Goal: Task Accomplishment & Management: Manage account settings

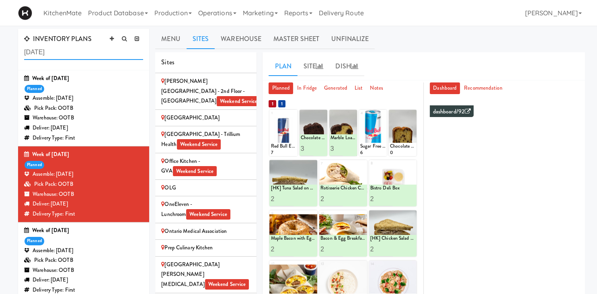
click at [69, 50] on input "july 20" at bounding box center [83, 52] width 119 height 15
drag, startPoint x: 69, startPoint y: 50, endPoint x: -37, endPoint y: 38, distance: 106.8
click at [24, 45] on input "july 20" at bounding box center [83, 52] width 119 height 15
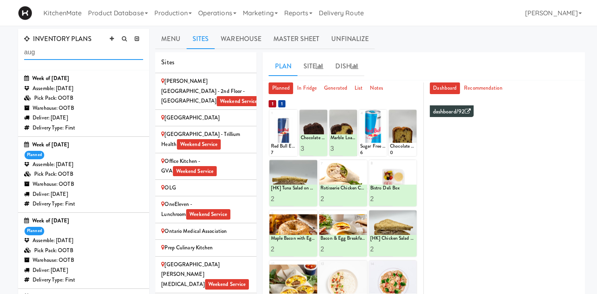
type input "aug"
click at [68, 237] on div "Assemble: Saturday Aug 16, 2025" at bounding box center [83, 241] width 119 height 10
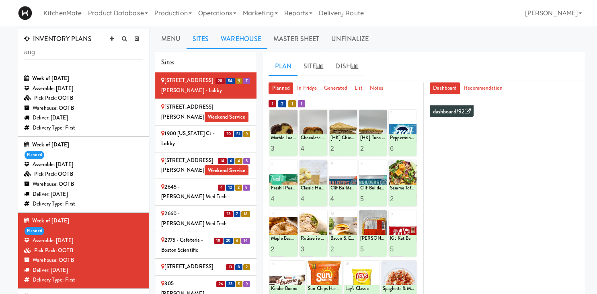
click at [244, 41] on link "Warehouse" at bounding box center [241, 39] width 53 height 20
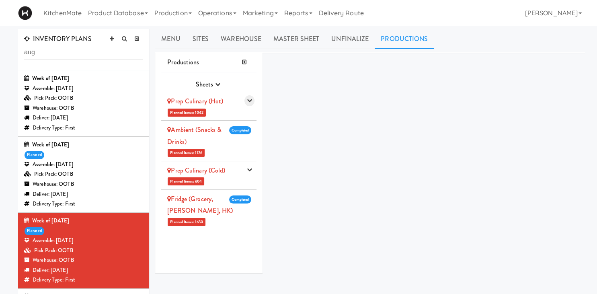
click at [254, 102] on button "button" at bounding box center [249, 100] width 10 height 11
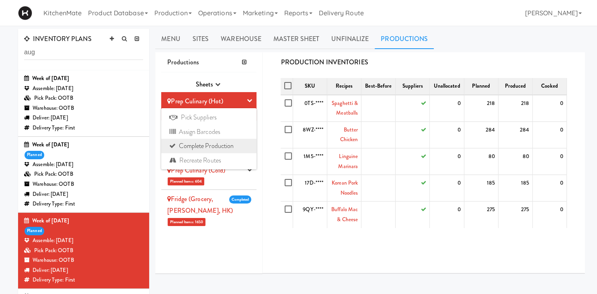
click at [210, 142] on link "Complete Production" at bounding box center [208, 146] width 95 height 14
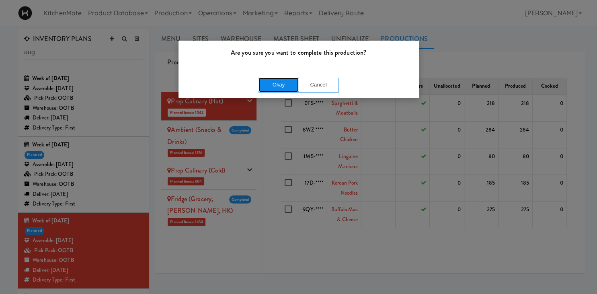
click at [266, 86] on button "Okay" at bounding box center [278, 85] width 40 height 14
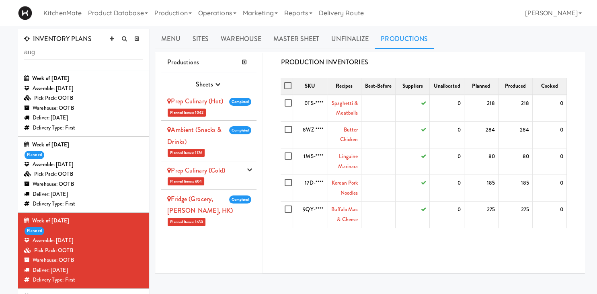
click at [246, 168] on li "Prep Culinary (Cold) Planned Items: 604 Pick Suppliers Assign Barcodes Complete…" at bounding box center [208, 175] width 95 height 29
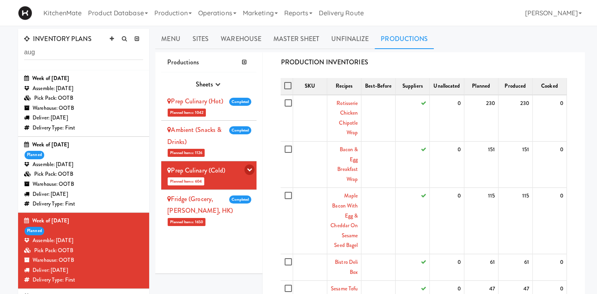
click at [248, 168] on icon "button" at bounding box center [249, 169] width 5 height 5
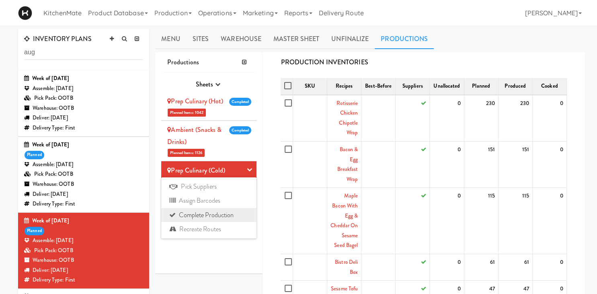
click at [205, 216] on link "Complete Production" at bounding box center [208, 215] width 95 height 14
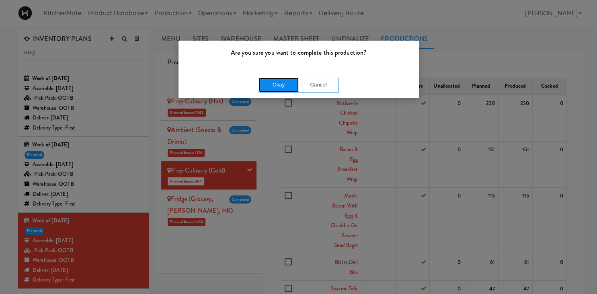
click at [292, 84] on button "Okay" at bounding box center [278, 85] width 40 height 14
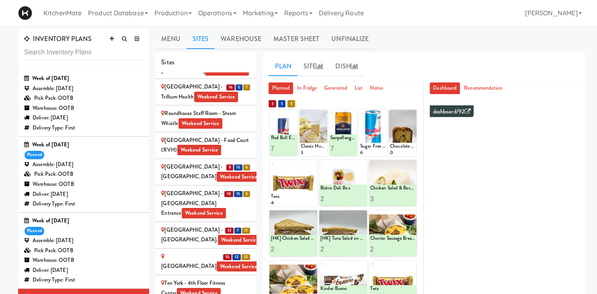
scroll to position [42, 0]
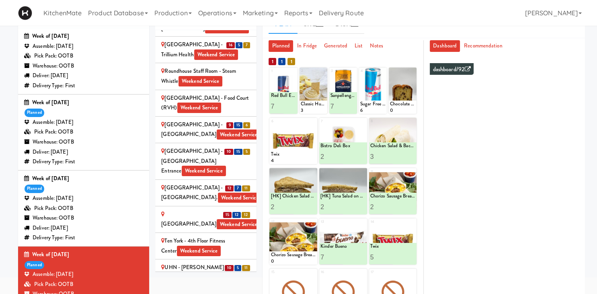
click at [79, 197] on div "Assemble: Saturday Aug 16, 2025" at bounding box center [83, 198] width 119 height 10
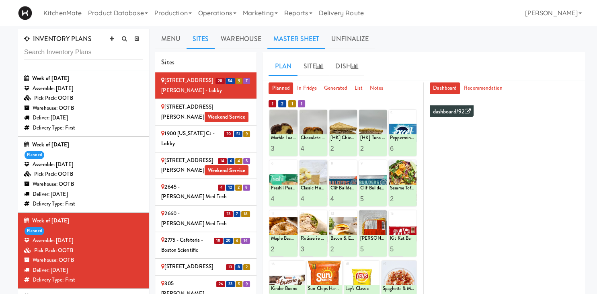
click at [310, 37] on link "Master Sheet" at bounding box center [296, 39] width 58 height 20
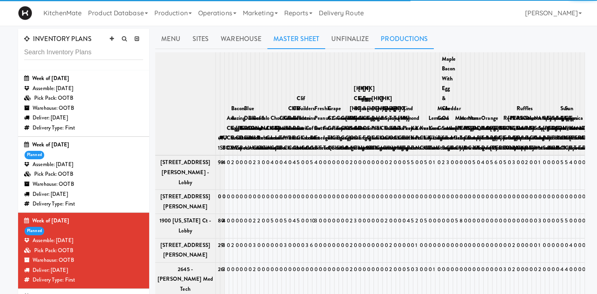
click at [402, 37] on link "Productions" at bounding box center [404, 39] width 59 height 20
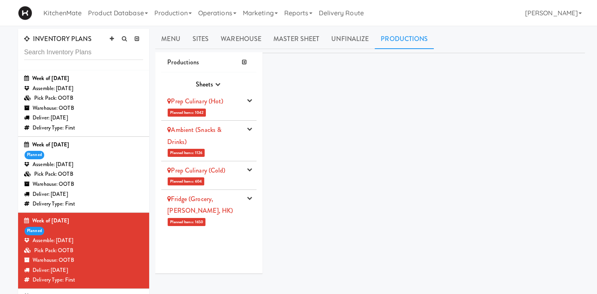
click at [236, 175] on div "Prep Culinary (Cold)" at bounding box center [204, 170] width 75 height 12
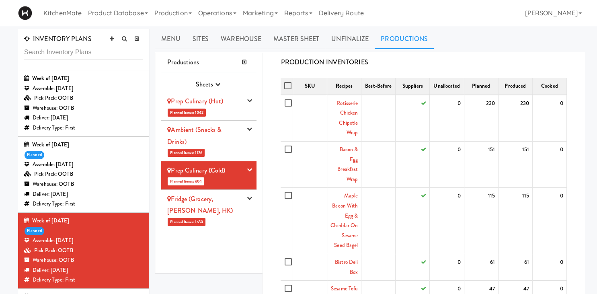
click at [238, 131] on div "Ambient (Snacks & Drinks)" at bounding box center [204, 136] width 75 height 24
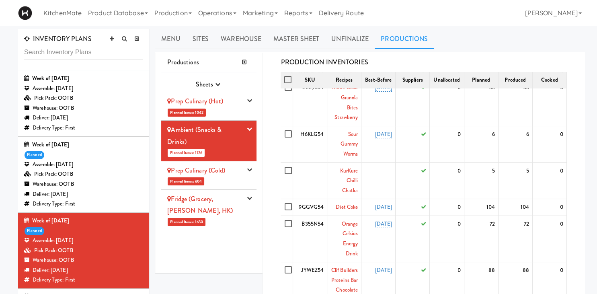
scroll to position [223, 0]
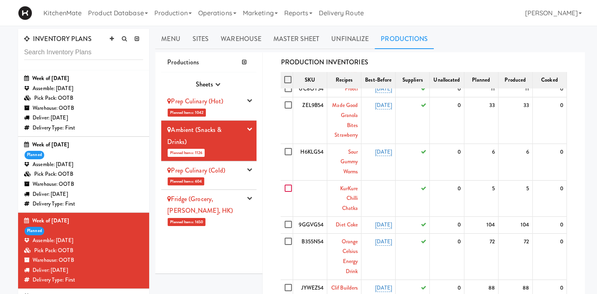
click at [287, 187] on input "checkbox" at bounding box center [289, 188] width 9 height 6
checkbox input "true"
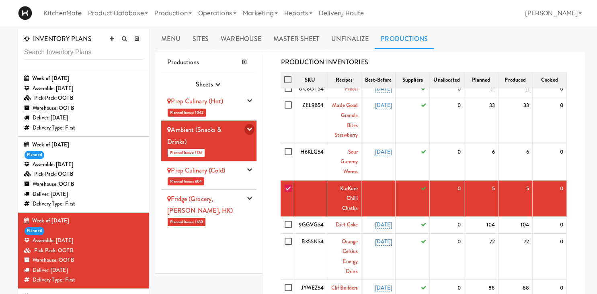
click at [247, 127] on button "button" at bounding box center [249, 129] width 10 height 11
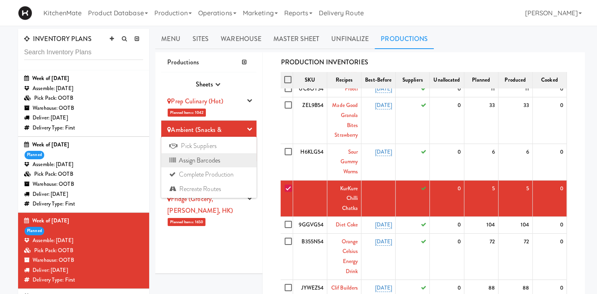
click at [226, 161] on link "Assign Barcodes" at bounding box center [208, 160] width 95 height 14
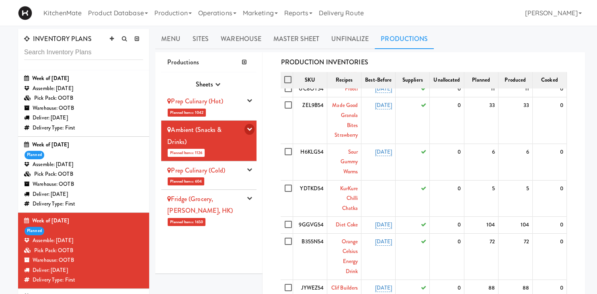
click at [252, 128] on icon "button" at bounding box center [249, 128] width 5 height 5
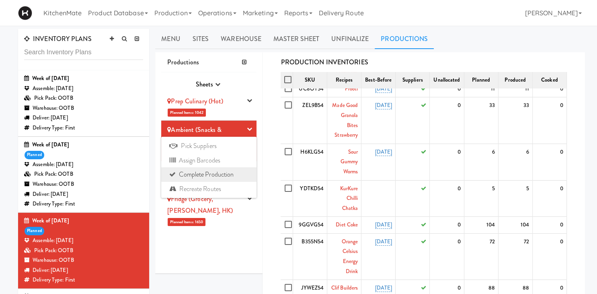
click at [223, 172] on link "Complete Production" at bounding box center [208, 174] width 95 height 14
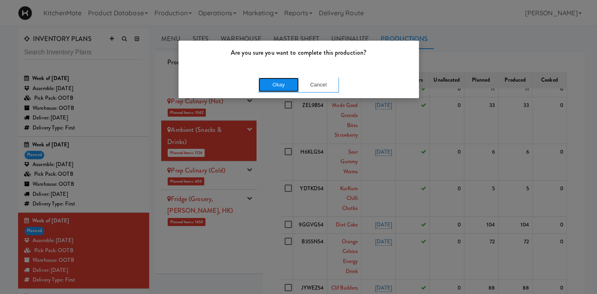
click at [285, 85] on button "Okay" at bounding box center [278, 85] width 40 height 14
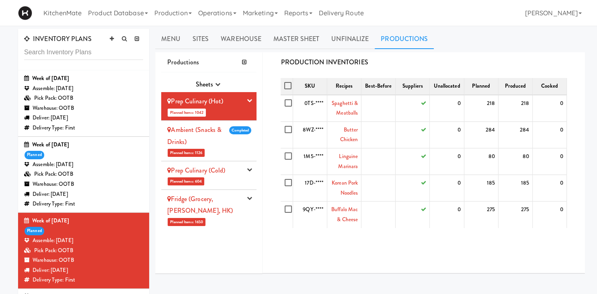
click at [219, 146] on div "Ambient (Snacks & Drinks)" at bounding box center [204, 136] width 75 height 24
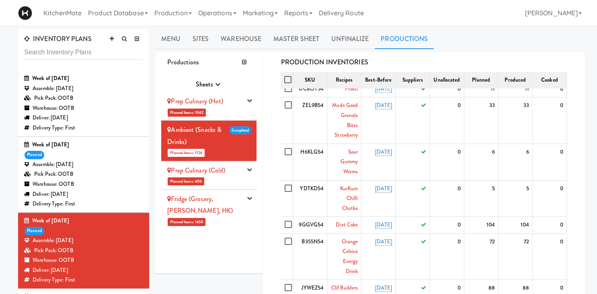
scroll to position [0, 0]
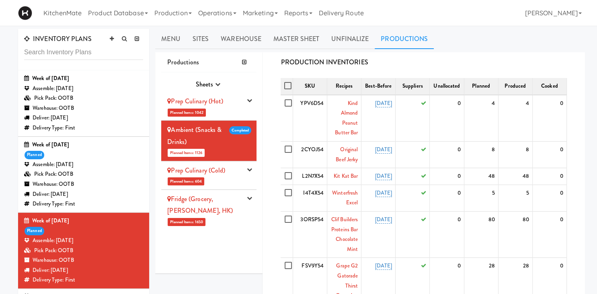
click at [226, 195] on link "Fridge (Grocery, [PERSON_NAME], HK)" at bounding box center [200, 204] width 66 height 21
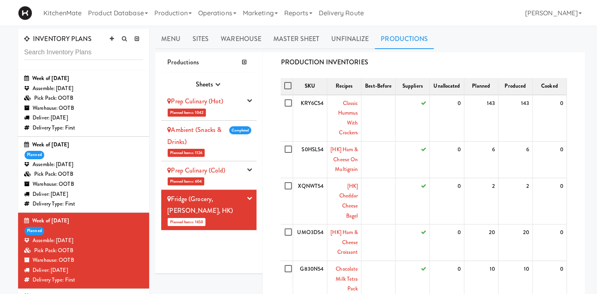
click at [224, 196] on link "Fridge (Grocery, [PERSON_NAME], HK)" at bounding box center [200, 204] width 66 height 21
click at [246, 201] on li "Fridge (Grocery, Bev, HK) Planned Items: 1650 Pick Suppliers Assign Barcodes Co…" at bounding box center [208, 210] width 95 height 40
click at [247, 199] on button "button" at bounding box center [249, 198] width 10 height 11
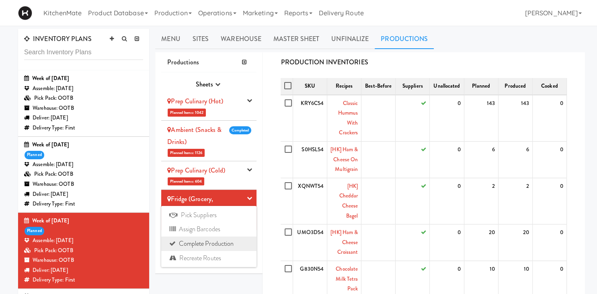
click at [219, 240] on link "Complete Production" at bounding box center [208, 243] width 95 height 14
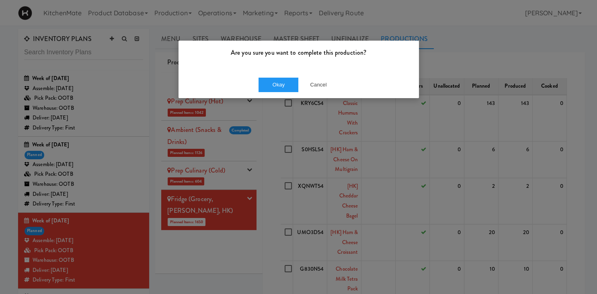
click at [283, 76] on div "Okay Cancel" at bounding box center [298, 84] width 240 height 27
click at [282, 83] on button "Okay" at bounding box center [278, 85] width 40 height 14
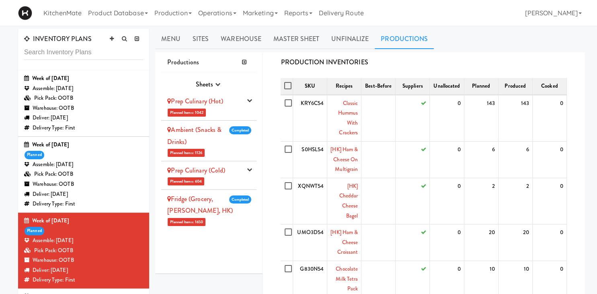
click at [248, 169] on icon "button" at bounding box center [249, 169] width 5 height 5
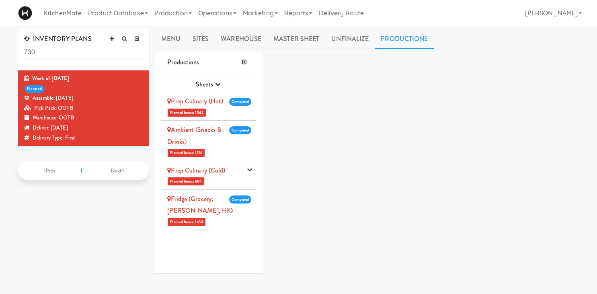
click at [232, 176] on div "Prep Culinary (Cold)" at bounding box center [204, 170] width 75 height 12
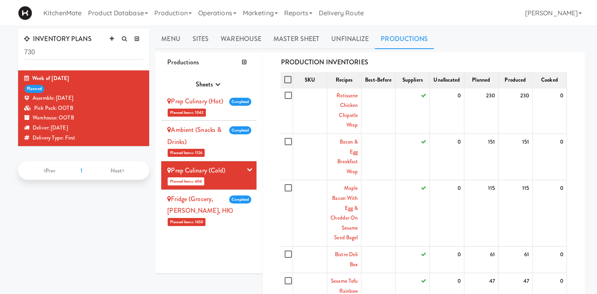
scroll to position [9, 0]
click at [249, 171] on icon "button" at bounding box center [249, 169] width 5 height 5
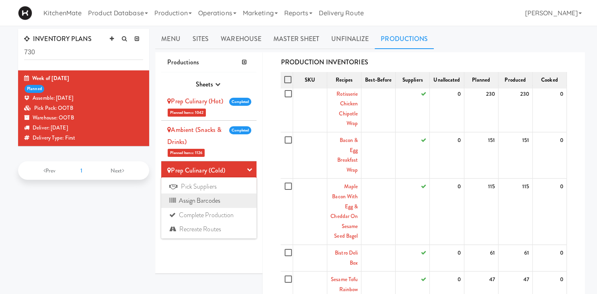
click at [208, 202] on link "Assign Barcodes" at bounding box center [208, 200] width 95 height 14
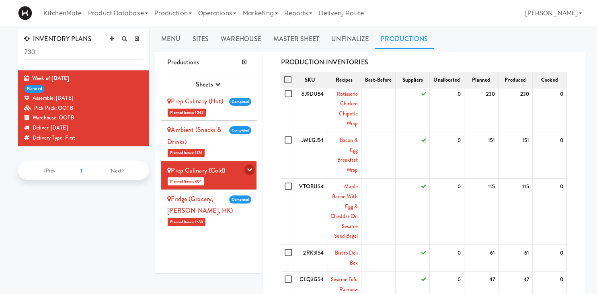
click at [250, 172] on icon "button" at bounding box center [249, 169] width 5 height 5
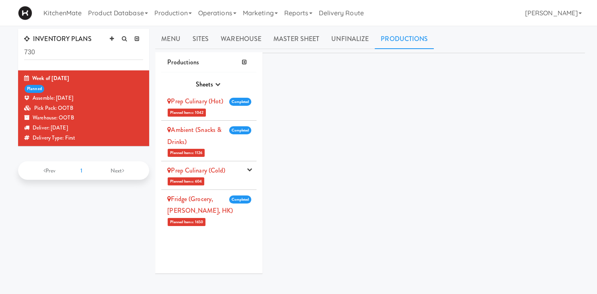
click at [236, 173] on div "Prep Culinary (Cold)" at bounding box center [204, 170] width 75 height 12
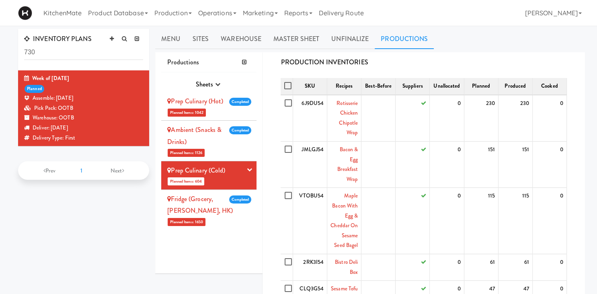
scroll to position [9, 0]
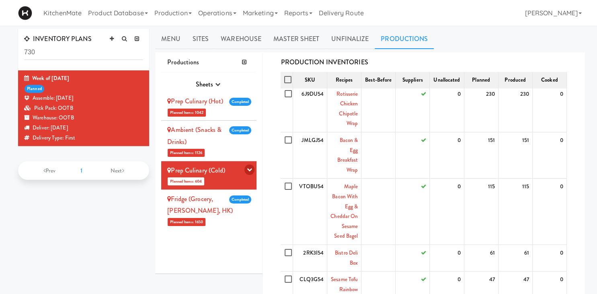
click at [248, 170] on icon "button" at bounding box center [249, 169] width 5 height 5
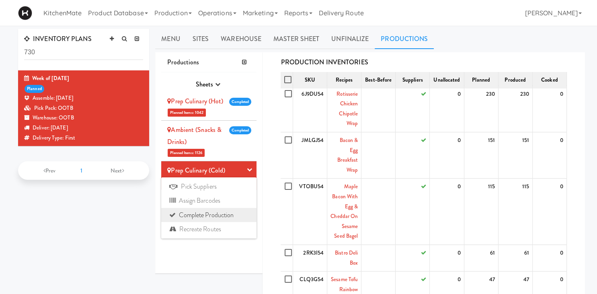
click at [213, 212] on link "Complete Production" at bounding box center [208, 215] width 95 height 14
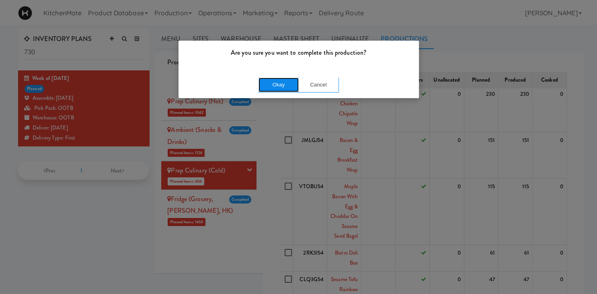
click at [287, 86] on button "Okay" at bounding box center [278, 85] width 40 height 14
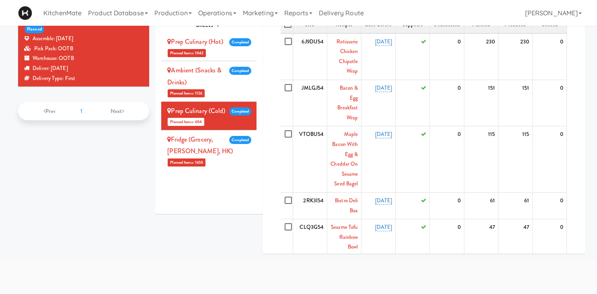
scroll to position [0, 0]
